Goal: Find specific page/section: Find specific page/section

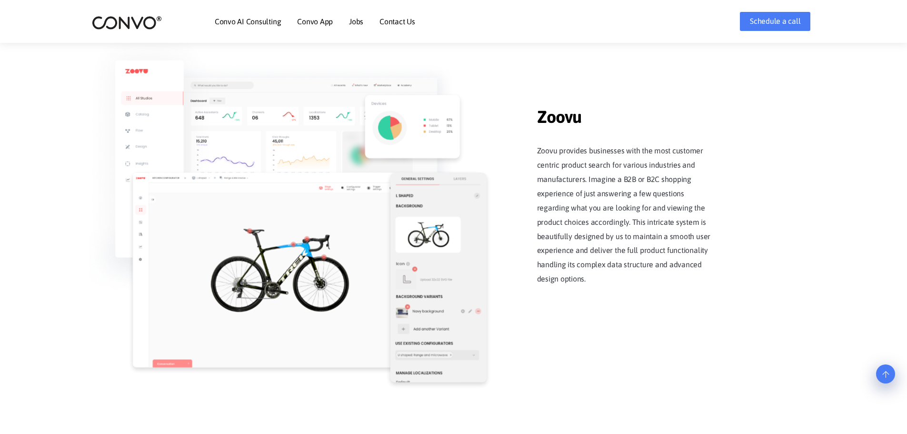
scroll to position [1223, 0]
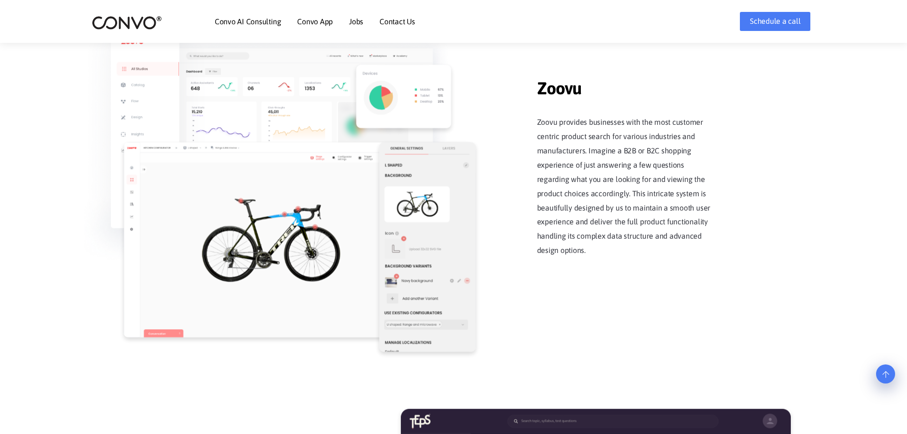
click at [637, 251] on div "Zoovu Zoovu provides businesses with the most customer centric product search f…" at bounding box center [634, 173] width 181 height 218
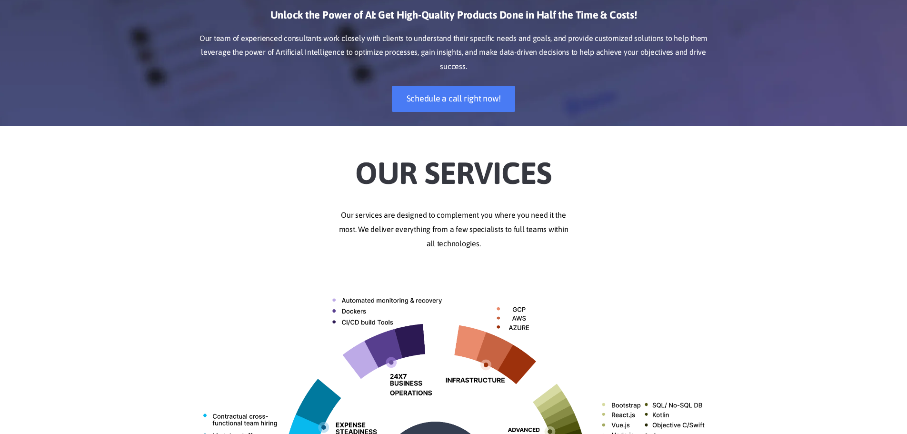
scroll to position [0, 0]
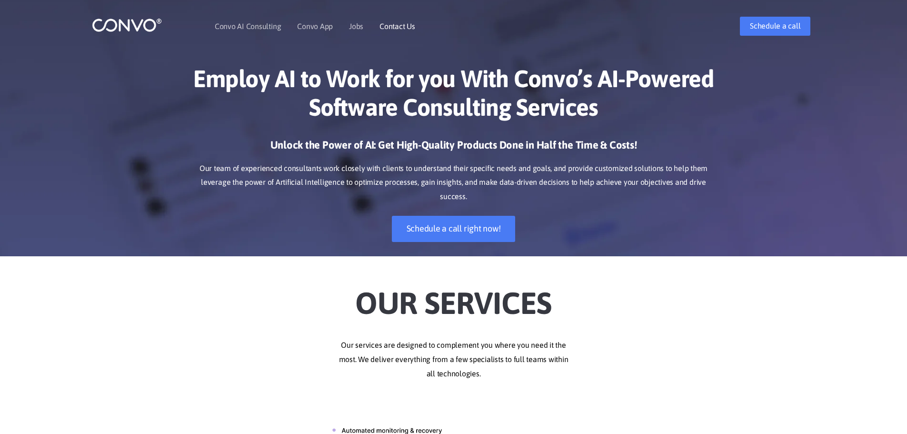
click at [413, 24] on link "Contact Us" at bounding box center [398, 26] width 36 height 8
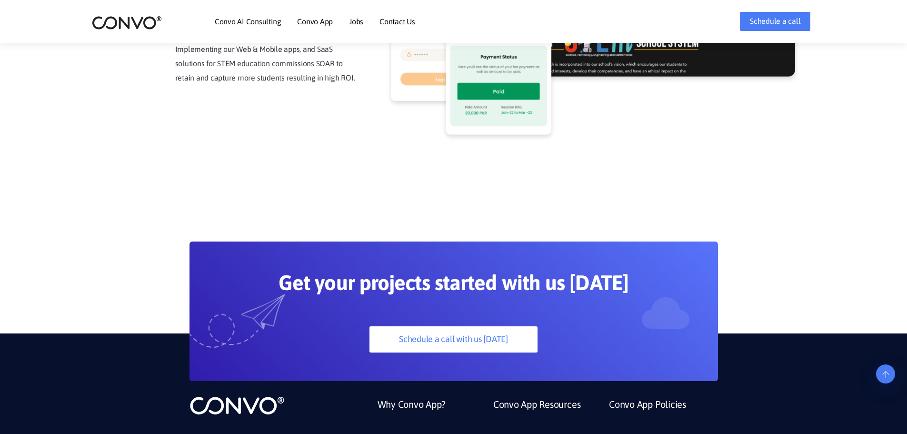
scroll to position [2676, 0]
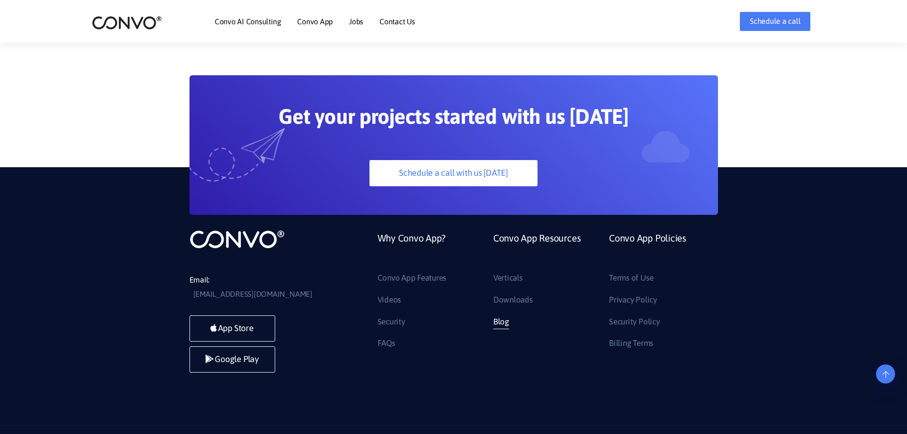
click at [508, 314] on link "Blog" at bounding box center [501, 321] width 16 height 15
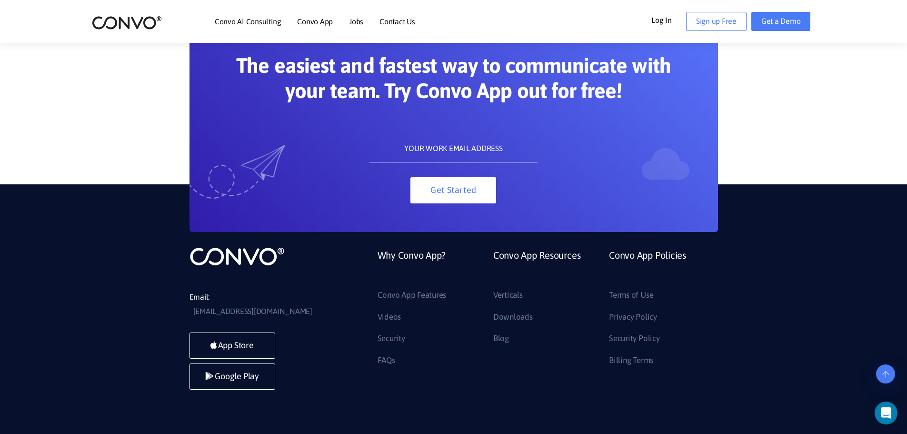
scroll to position [1847, 0]
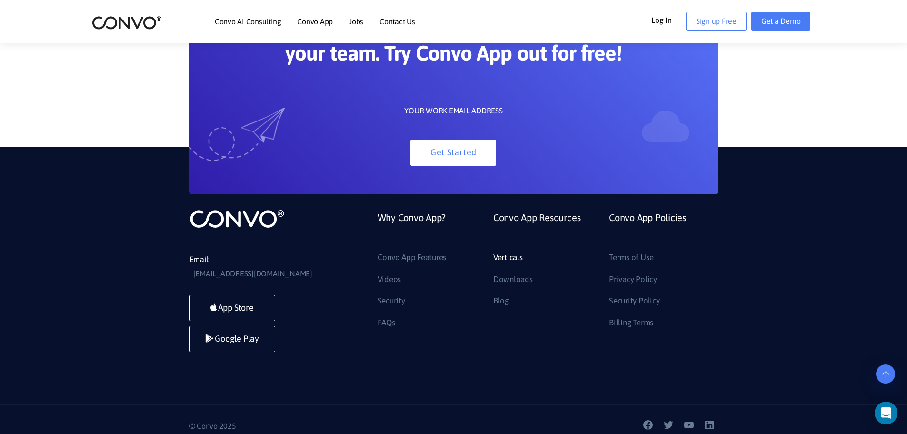
click at [508, 254] on link "Verticals" at bounding box center [508, 257] width 30 height 15
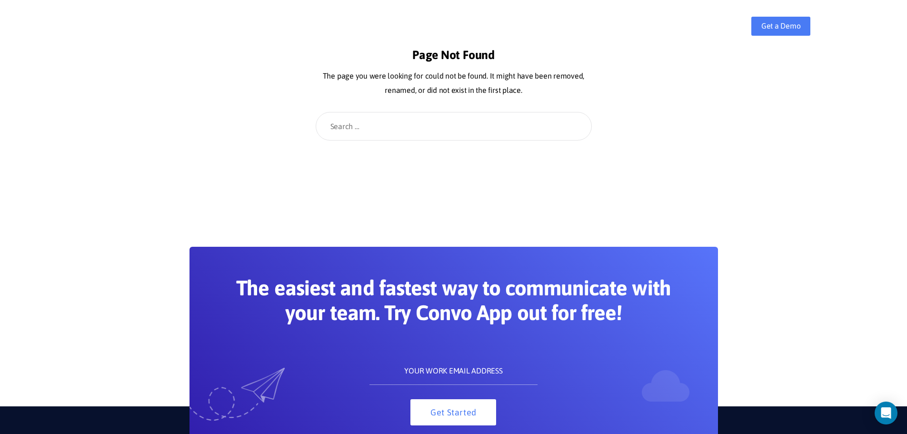
click at [403, 28] on link "Contact Us" at bounding box center [398, 26] width 36 height 8
click at [94, 53] on main "Page Not Found The page you were looking for could not be found. It might have …" at bounding box center [453, 86] width 907 height 173
click at [43, 152] on main "Page Not Found The page you were looking for could not be found. It might have …" at bounding box center [453, 86] width 907 height 173
click at [84, 80] on main "Page Not Found The page you were looking for could not be found. It might have …" at bounding box center [453, 86] width 907 height 173
